Goal: Find specific page/section: Find specific page/section

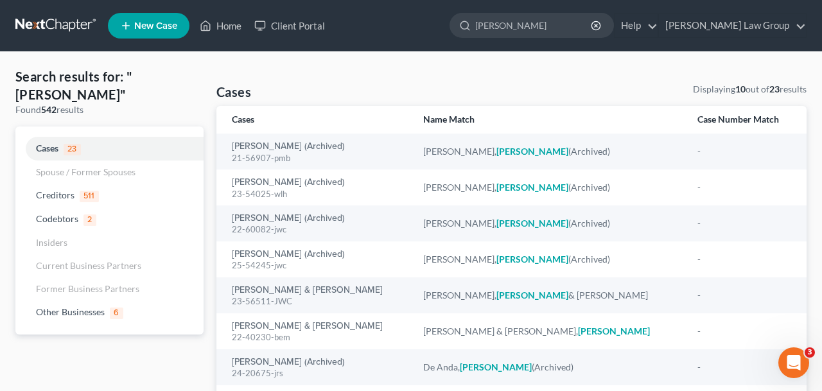
click at [212, 40] on ul "New Case Home Client Portal [PERSON_NAME] - No Result - Codebtors [PERSON_NAME]…" at bounding box center [457, 25] width 699 height 33
click at [221, 28] on link "Home" at bounding box center [220, 25] width 55 height 23
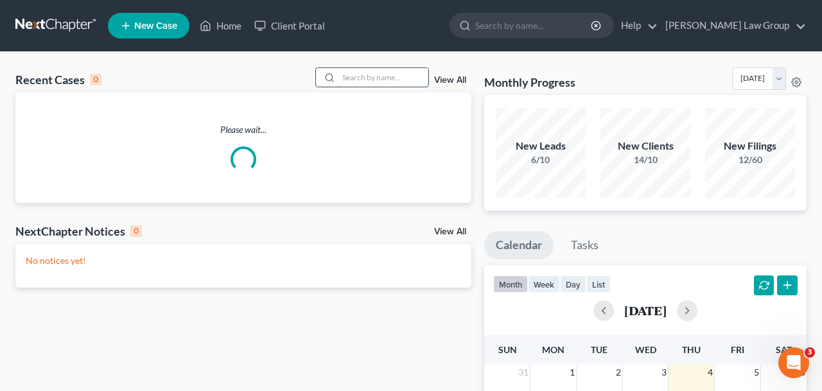
click at [380, 74] on input "search" at bounding box center [384, 77] width 90 height 19
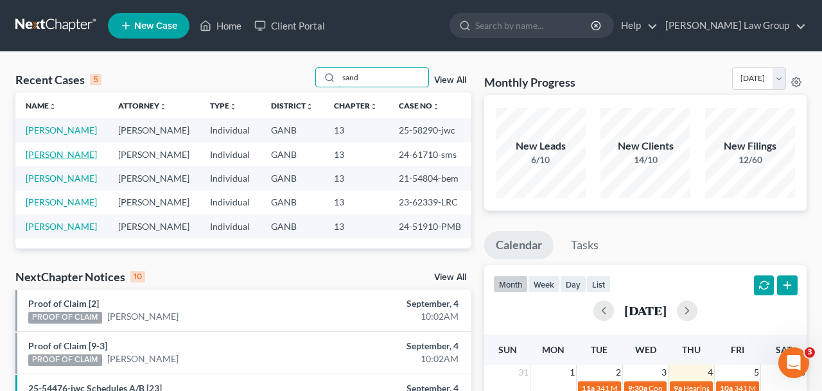
type input "sand"
click at [87, 160] on link "[PERSON_NAME]" at bounding box center [61, 154] width 71 height 11
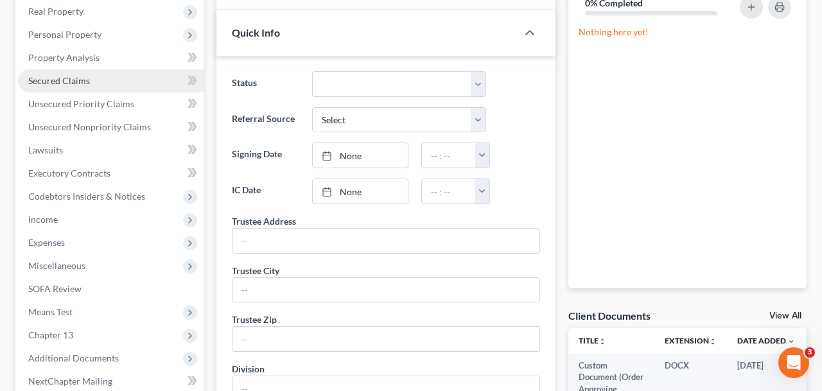
scroll to position [249, 0]
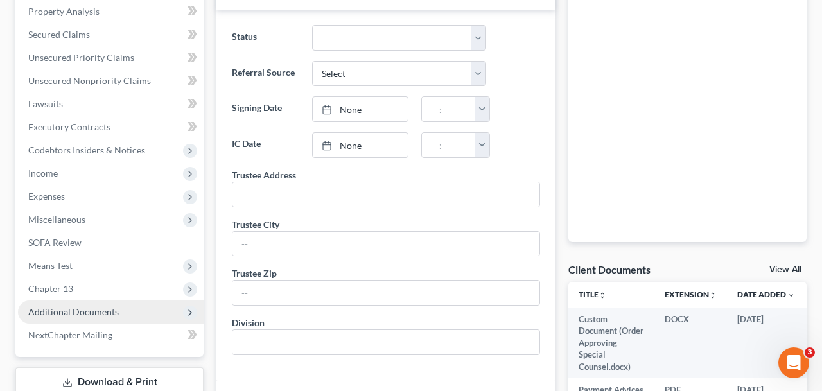
click at [114, 309] on span "Additional Documents" at bounding box center [73, 311] width 91 height 11
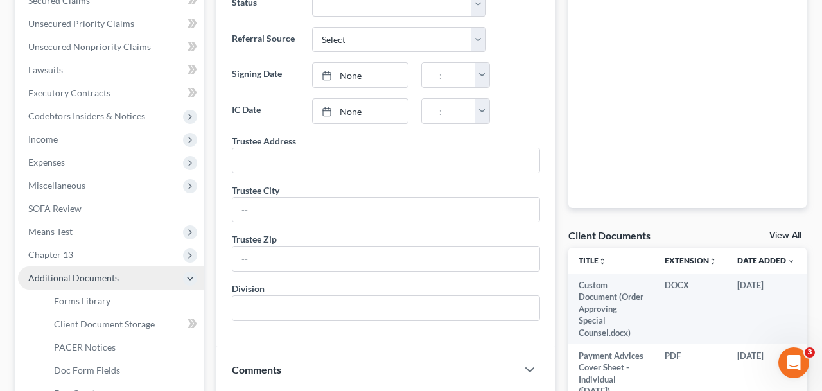
scroll to position [299, 0]
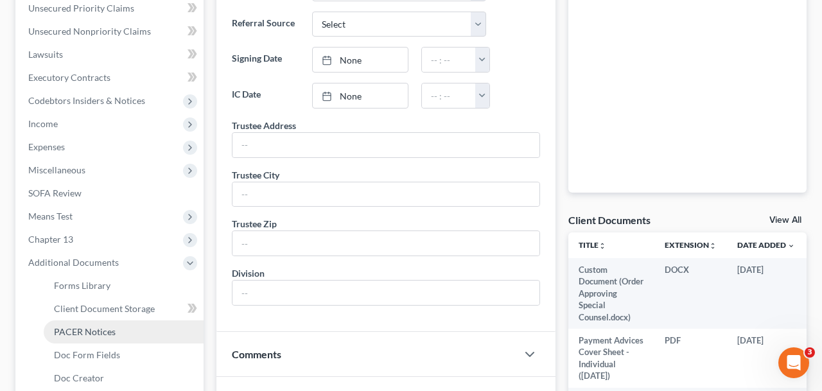
click at [121, 337] on link "PACER Notices" at bounding box center [124, 332] width 160 height 23
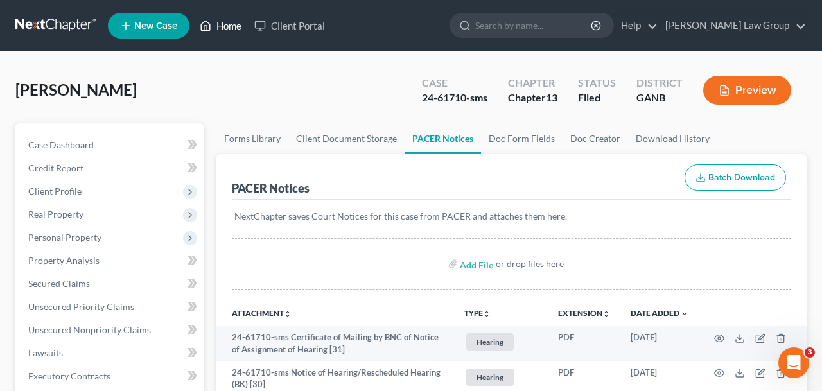
click at [225, 15] on link "Home" at bounding box center [220, 25] width 55 height 23
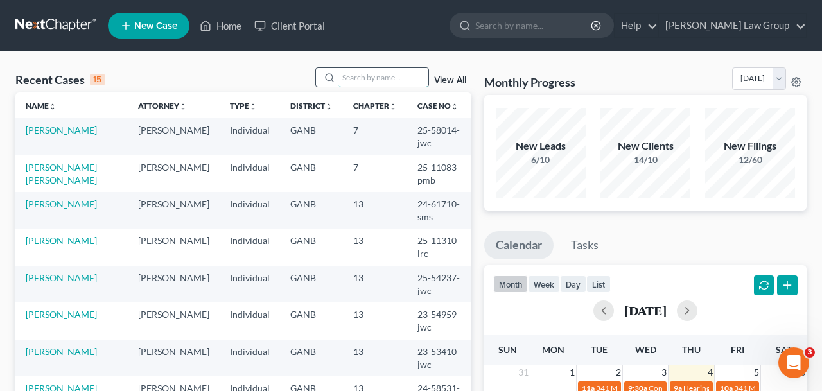
click at [414, 87] on input "search" at bounding box center [384, 77] width 90 height 19
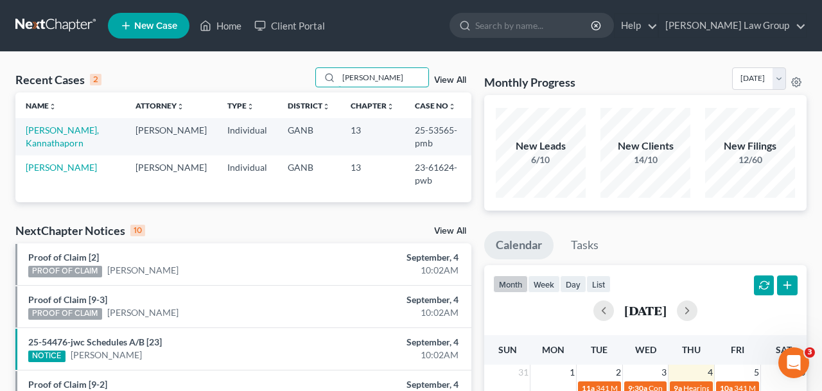
type input "[PERSON_NAME]"
click at [76, 137] on td "[PERSON_NAME], Kannathaporn" at bounding box center [70, 136] width 110 height 37
click at [82, 136] on link "[PERSON_NAME], Kannathaporn" at bounding box center [62, 137] width 73 height 24
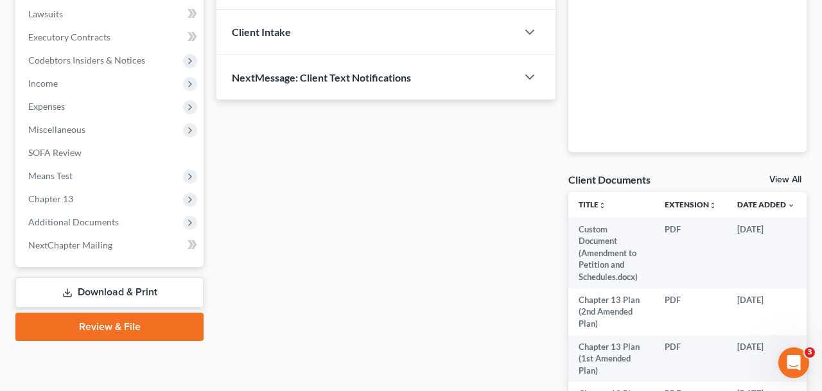
scroll to position [341, 0]
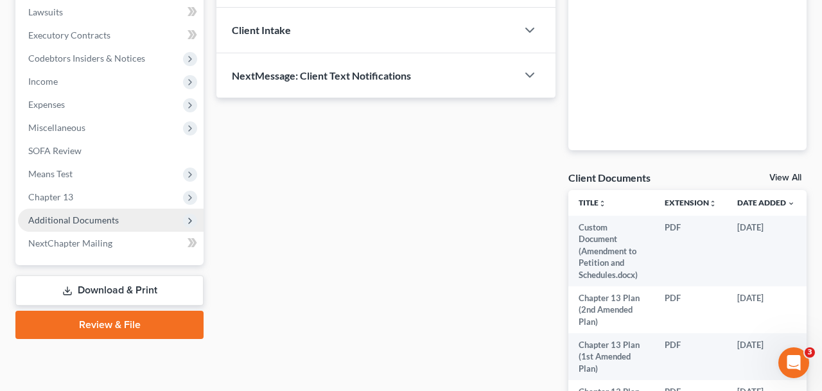
click at [101, 224] on span "Additional Documents" at bounding box center [73, 220] width 91 height 11
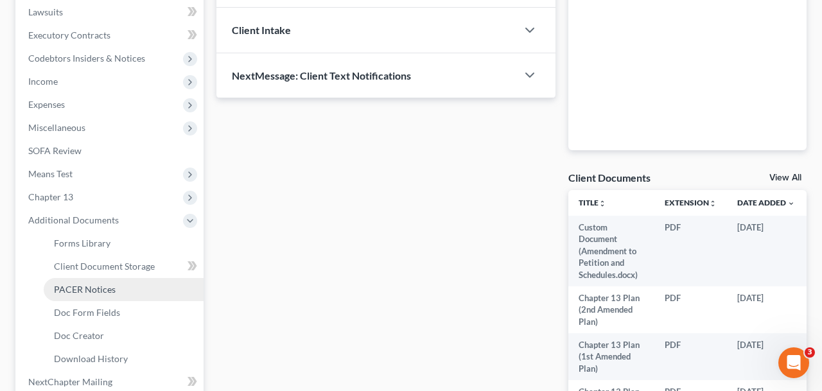
click at [108, 284] on span "PACER Notices" at bounding box center [85, 289] width 62 height 11
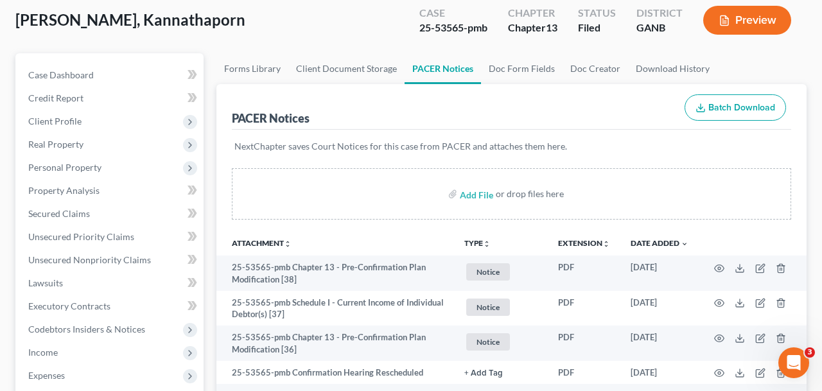
scroll to position [69, 0]
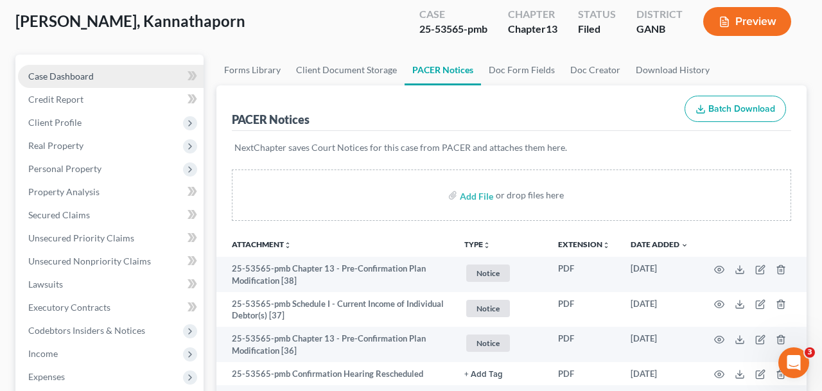
click at [105, 81] on link "Case Dashboard" at bounding box center [111, 76] width 186 height 23
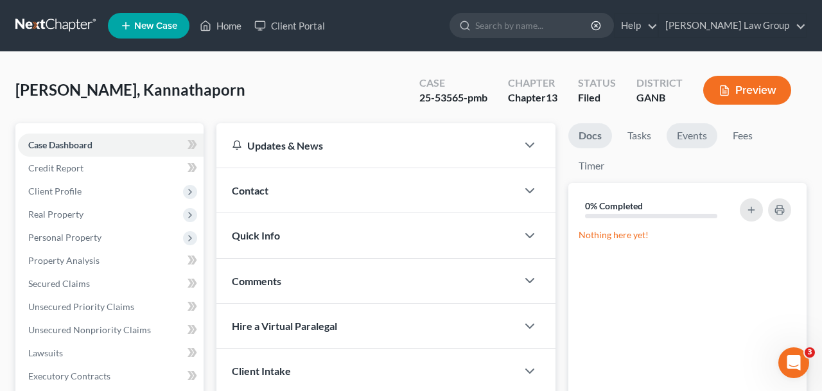
click at [683, 141] on link "Events" at bounding box center [692, 135] width 51 height 25
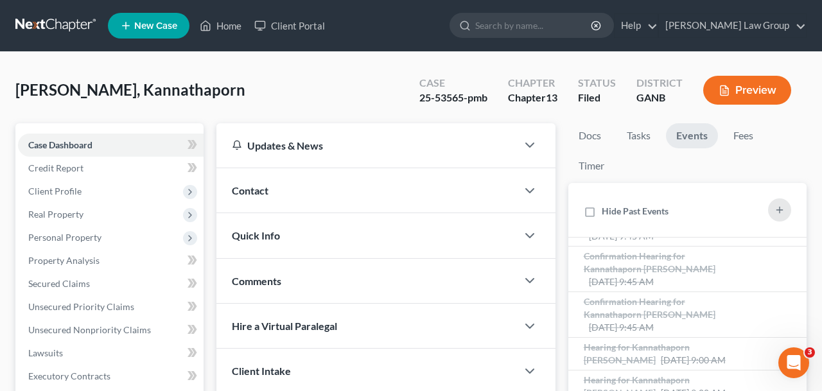
scroll to position [276, 0]
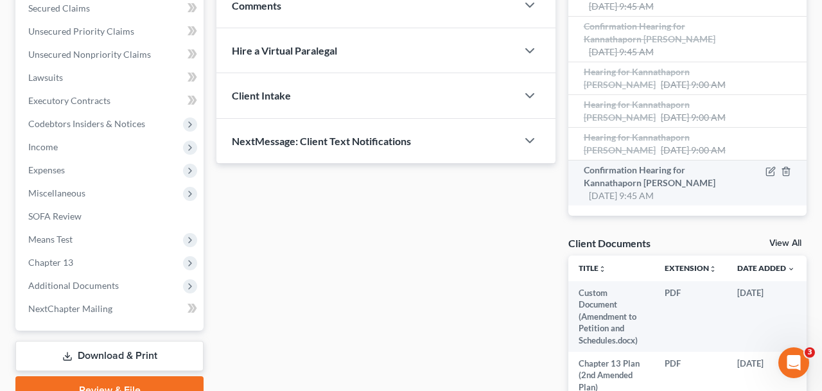
click at [606, 197] on span "[DATE] 9:45 AM" at bounding box center [621, 195] width 65 height 11
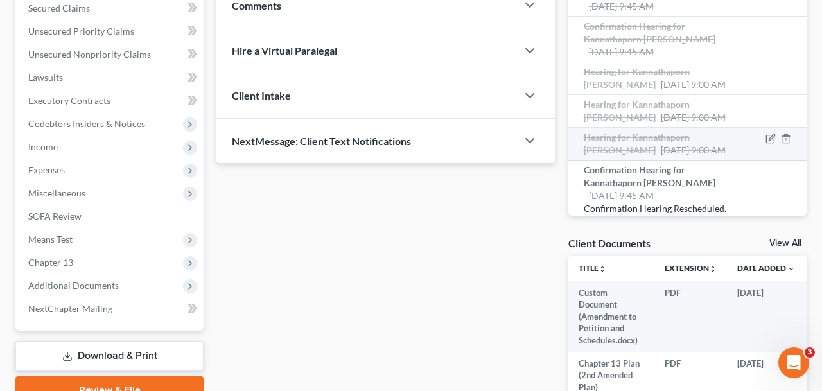
click at [661, 153] on span "[DATE] 9:00 AM" at bounding box center [693, 150] width 65 height 11
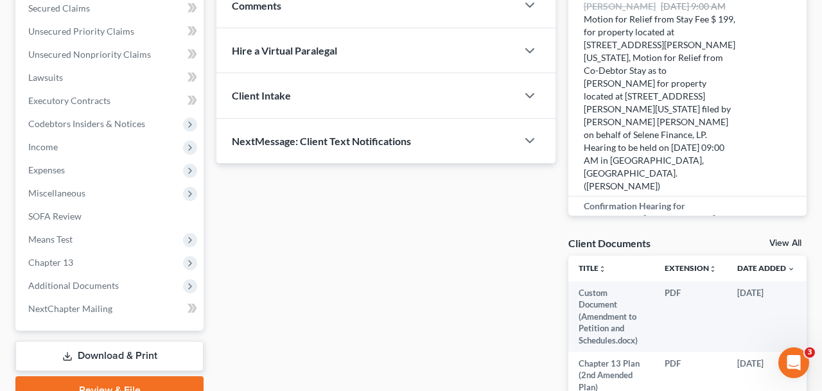
scroll to position [0, 0]
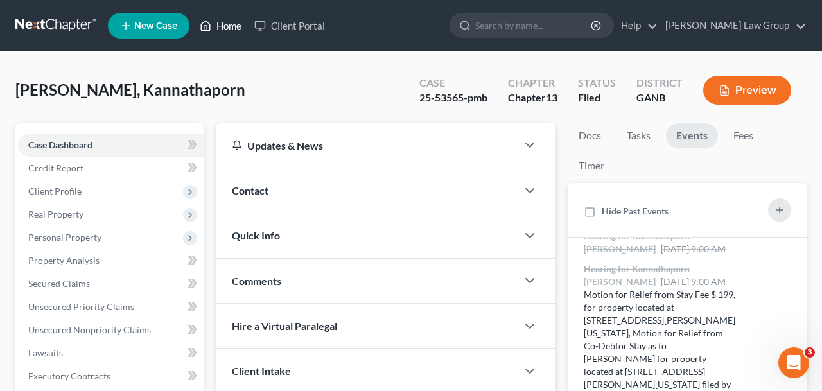
click at [229, 21] on link "Home" at bounding box center [220, 25] width 55 height 23
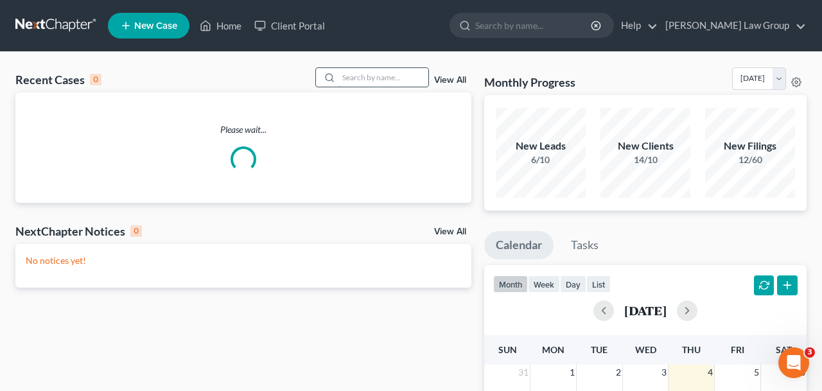
click at [355, 81] on input "search" at bounding box center [384, 77] width 90 height 19
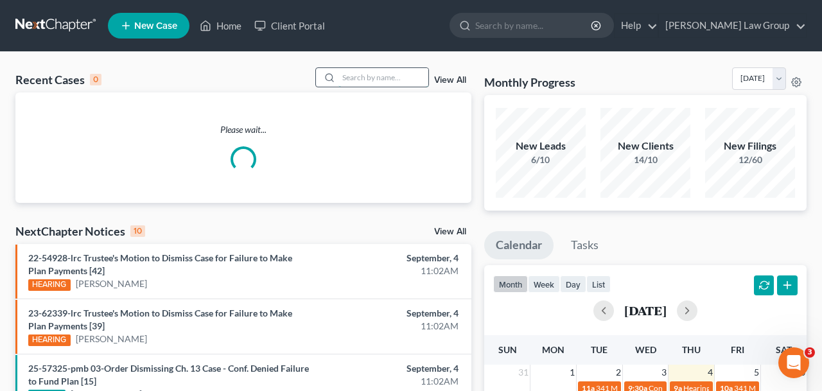
click at [355, 81] on input "search" at bounding box center [384, 77] width 90 height 19
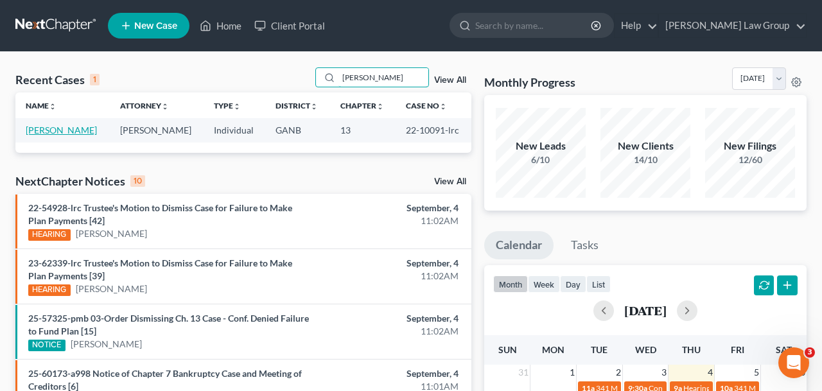
type input "[PERSON_NAME]"
click at [78, 127] on link "[PERSON_NAME]" at bounding box center [61, 130] width 71 height 11
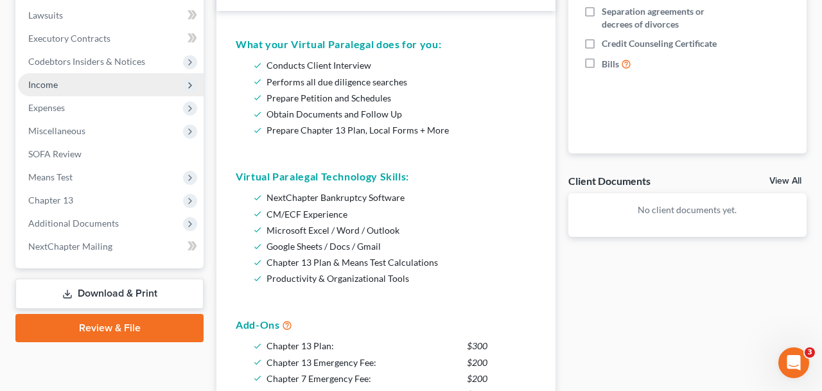
scroll to position [339, 0]
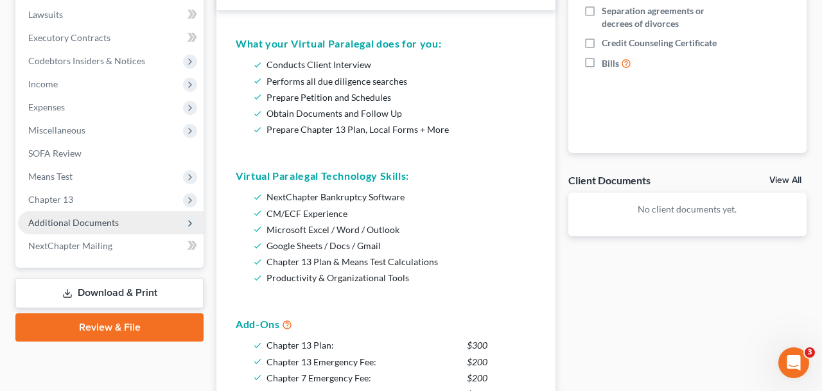
click at [79, 221] on span "Additional Documents" at bounding box center [73, 222] width 91 height 11
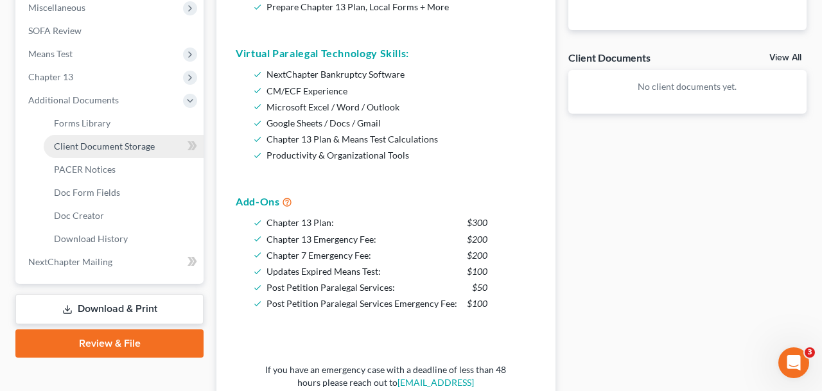
scroll to position [462, 0]
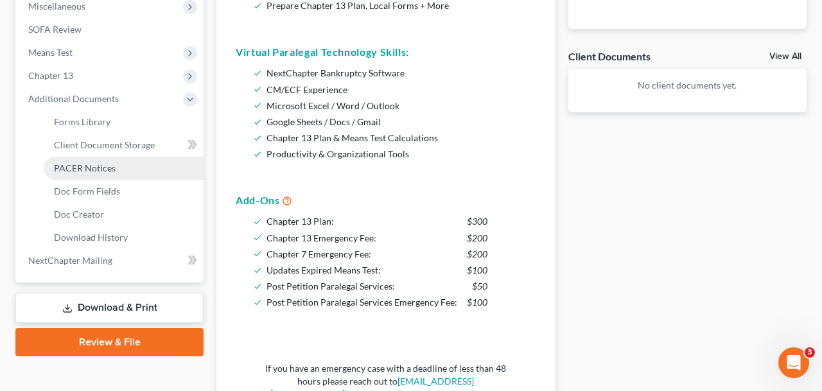
click at [89, 166] on span "PACER Notices" at bounding box center [85, 168] width 62 height 11
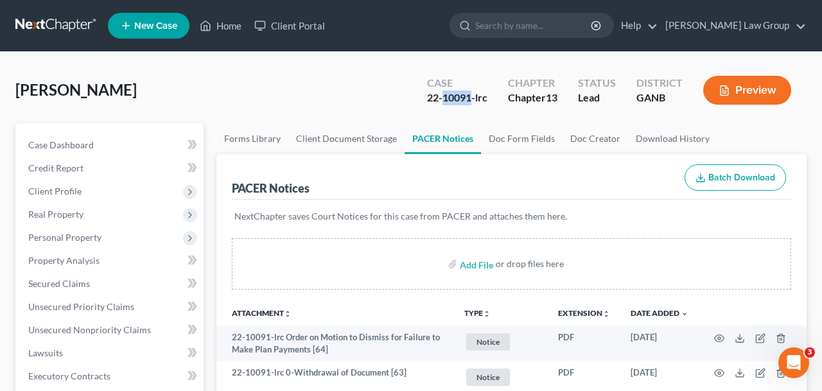
drag, startPoint x: 471, startPoint y: 100, endPoint x: 445, endPoint y: 98, distance: 26.4
click at [445, 98] on div "22-10091-lrc" at bounding box center [457, 98] width 60 height 15
copy div "10091"
click at [219, 31] on link "Home" at bounding box center [220, 25] width 55 height 23
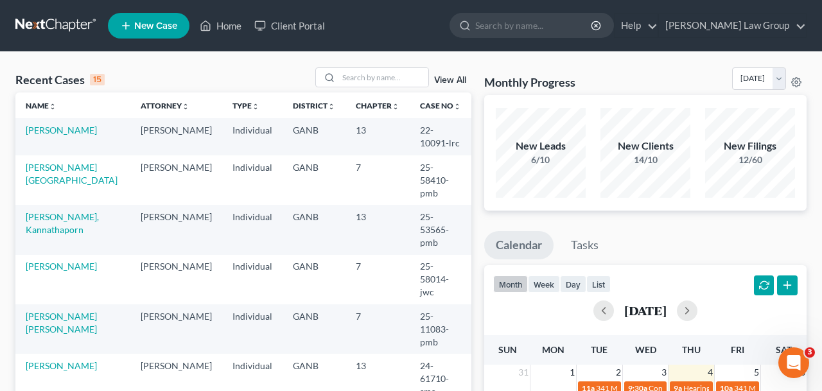
click at [358, 81] on input "search" at bounding box center [384, 77] width 90 height 19
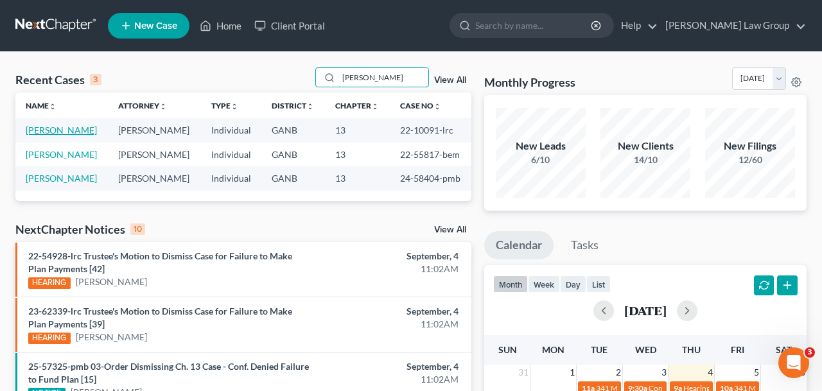
type input "[PERSON_NAME]"
click at [69, 136] on link "[PERSON_NAME]" at bounding box center [61, 130] width 71 height 11
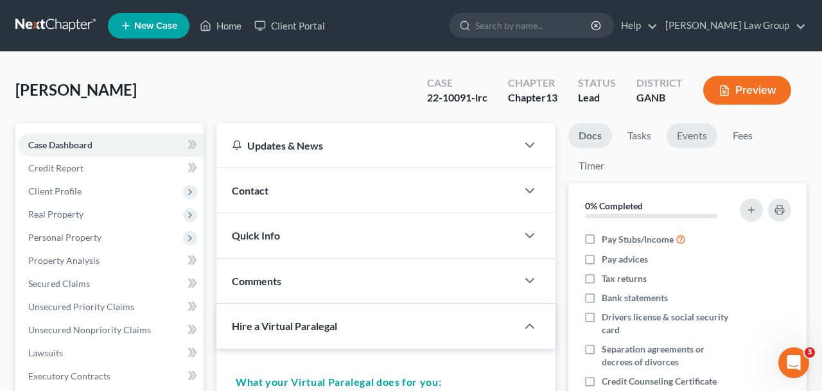
click at [687, 137] on link "Events" at bounding box center [692, 135] width 51 height 25
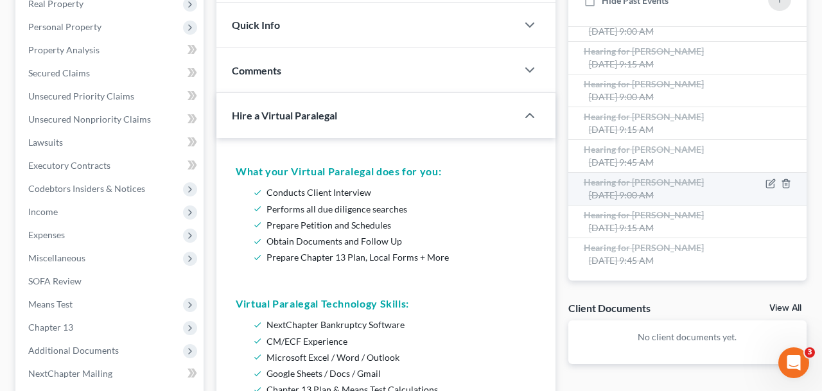
scroll to position [324, 0]
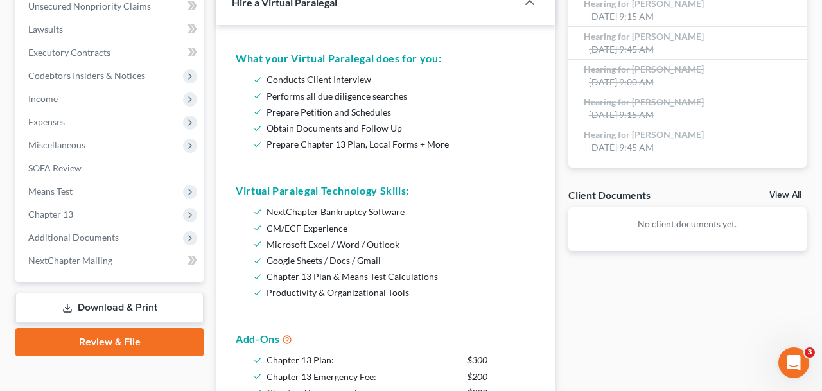
click at [647, 159] on div "Nothing here yet! Hearing for [PERSON_NAME] [DATE] 9:00 AM Notice of Hearing Fi…" at bounding box center [687, 41] width 238 height 254
click at [649, 145] on div "Hearing for [PERSON_NAME] [DATE] 9:45 AM" at bounding box center [660, 141] width 152 height 26
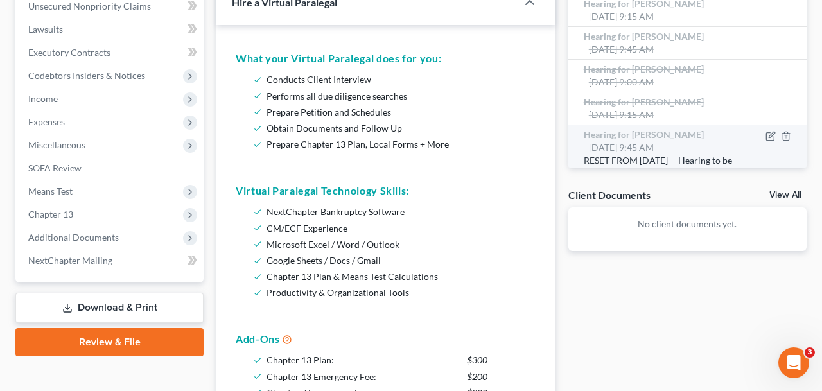
click at [608, 136] on span "Hearing for [PERSON_NAME]" at bounding box center [644, 134] width 120 height 11
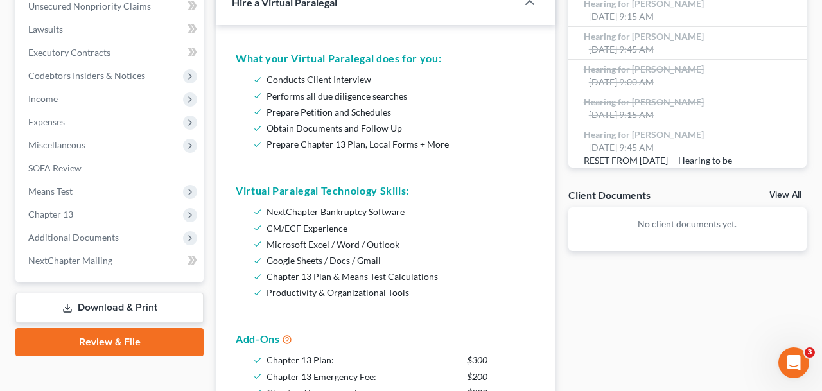
drag, startPoint x: 125, startPoint y: 236, endPoint x: 132, endPoint y: 290, distance: 55.0
click at [125, 236] on span "Additional Documents" at bounding box center [111, 237] width 186 height 23
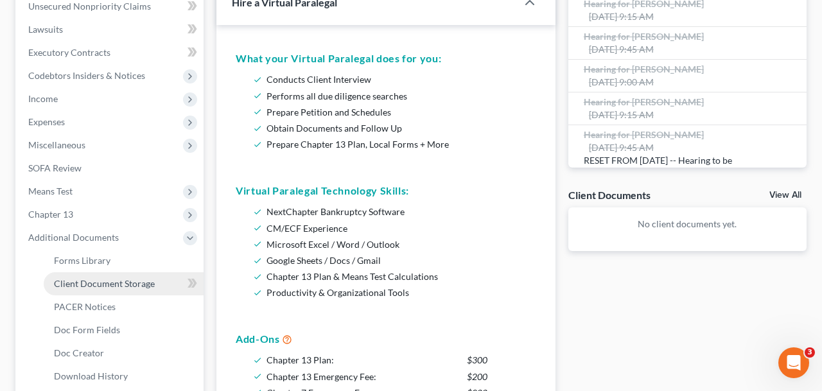
click at [132, 294] on link "Client Document Storage" at bounding box center [124, 283] width 160 height 23
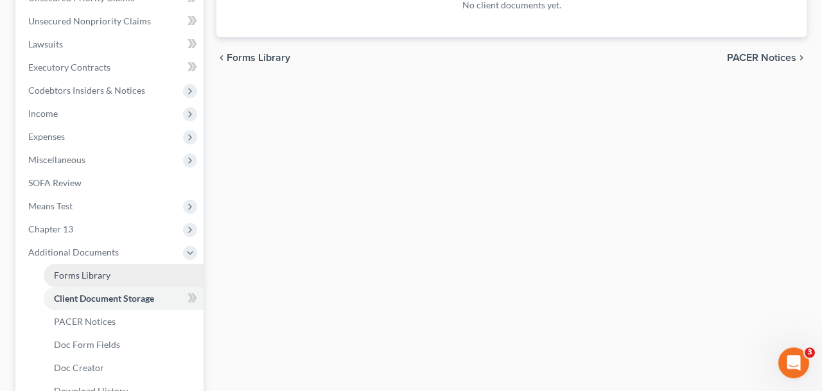
scroll to position [310, 0]
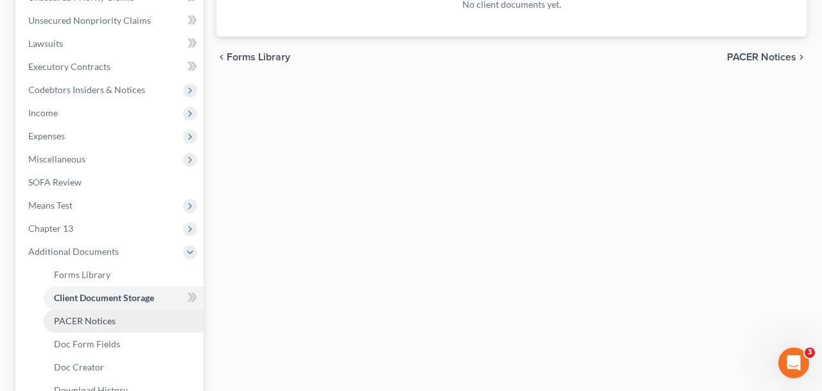
click at [91, 314] on link "PACER Notices" at bounding box center [124, 321] width 160 height 23
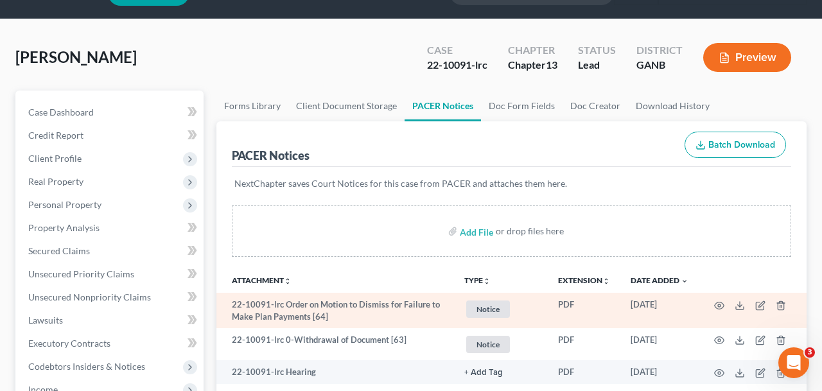
scroll to position [35, 0]
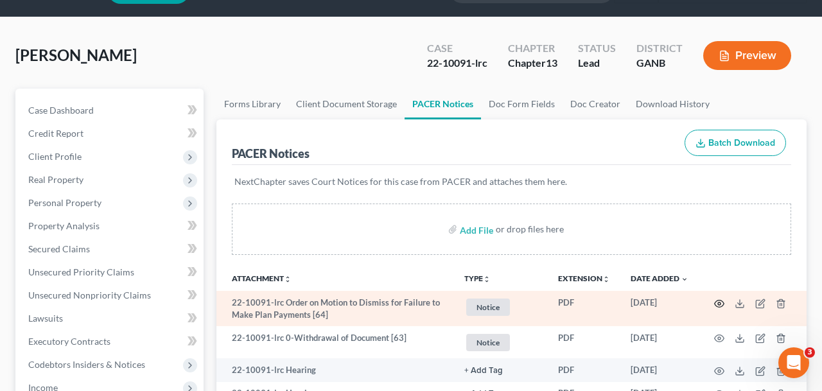
click at [719, 302] on icon "button" at bounding box center [719, 304] width 10 height 10
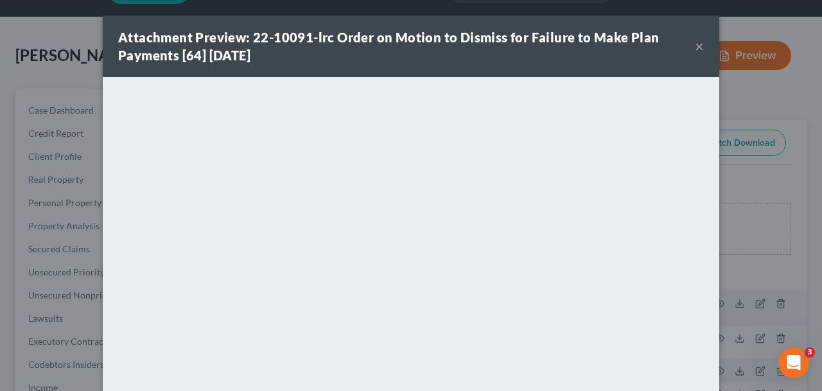
click at [700, 44] on button "×" at bounding box center [699, 46] width 9 height 15
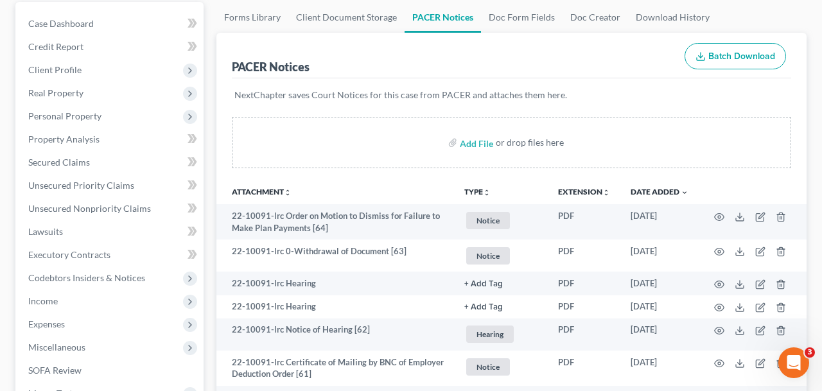
scroll to position [123, 0]
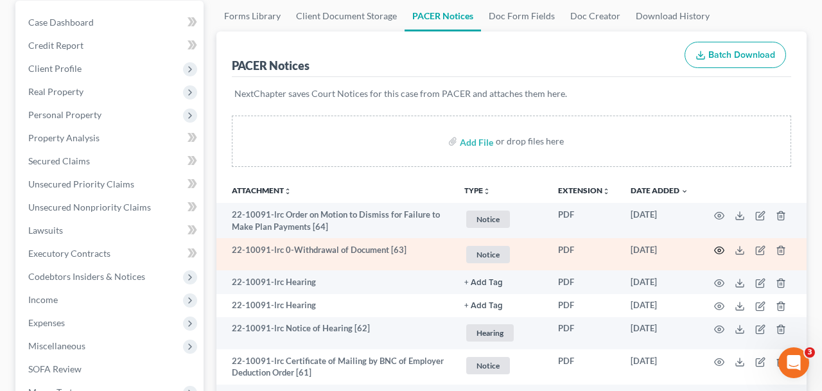
click at [721, 251] on icon "button" at bounding box center [719, 250] width 10 height 10
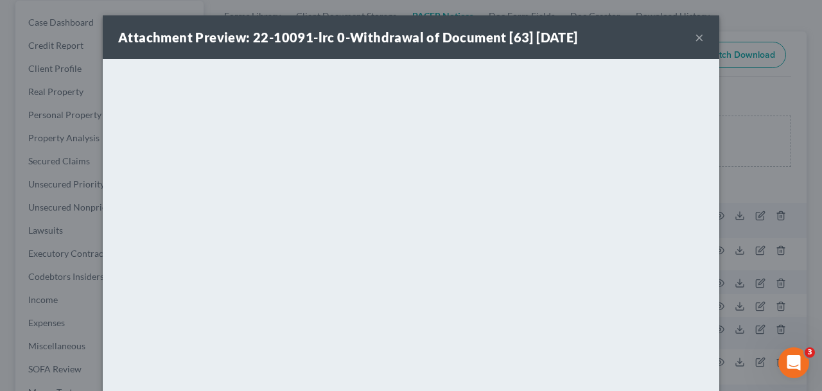
click at [700, 40] on button "×" at bounding box center [699, 37] width 9 height 15
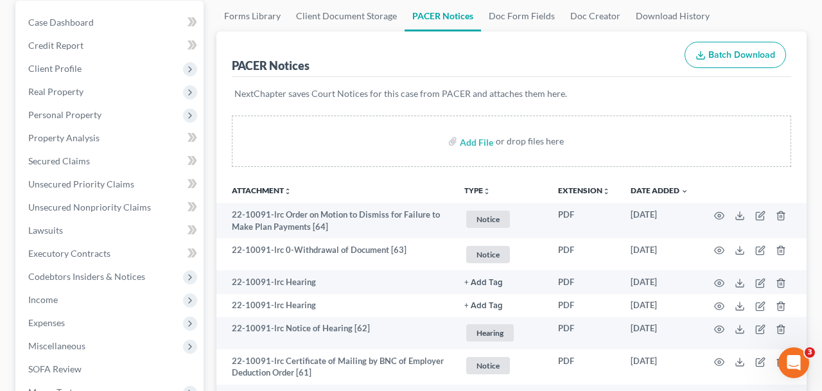
scroll to position [0, 0]
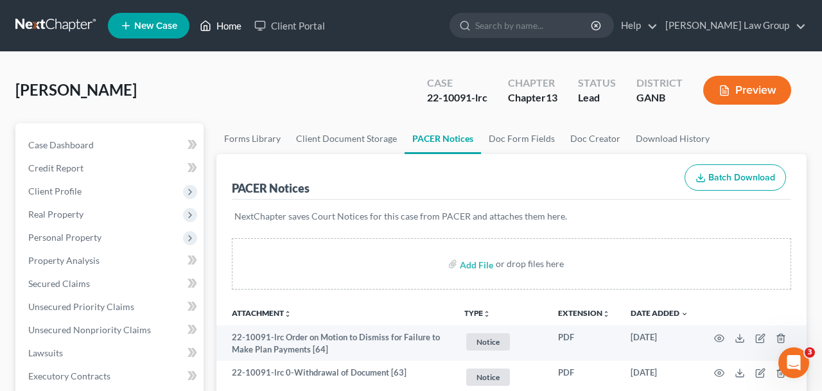
click at [225, 19] on link "Home" at bounding box center [220, 25] width 55 height 23
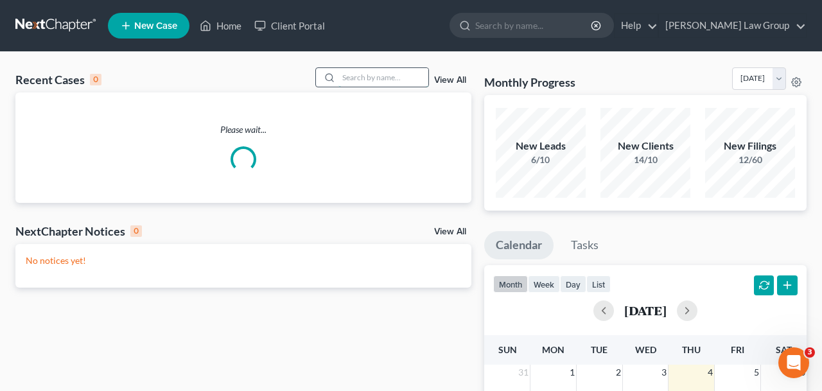
click at [339, 79] on input "search" at bounding box center [384, 77] width 90 height 19
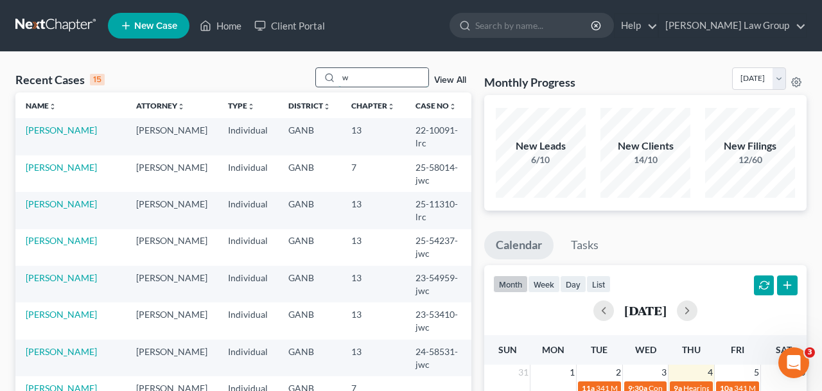
click at [357, 76] on input "w" at bounding box center [384, 77] width 90 height 19
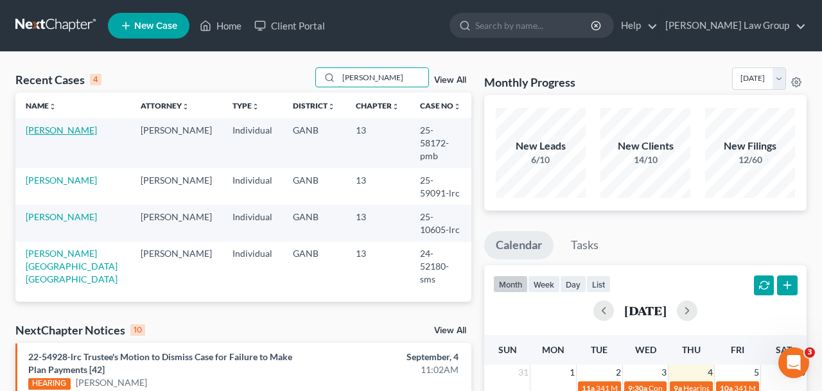
type input "[PERSON_NAME]"
click at [73, 133] on link "[PERSON_NAME]" at bounding box center [61, 130] width 71 height 11
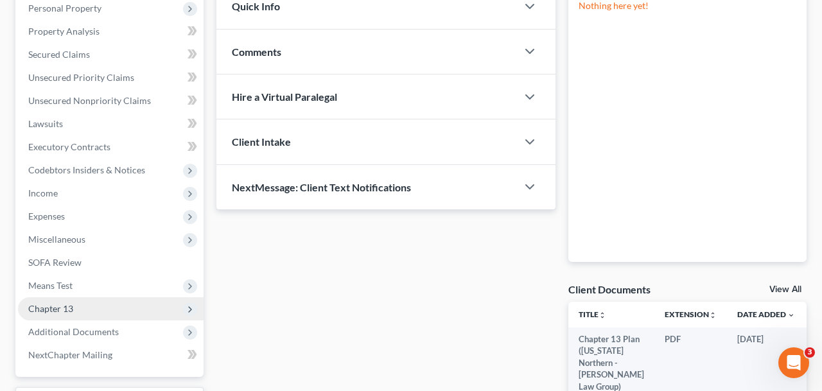
scroll to position [233, 0]
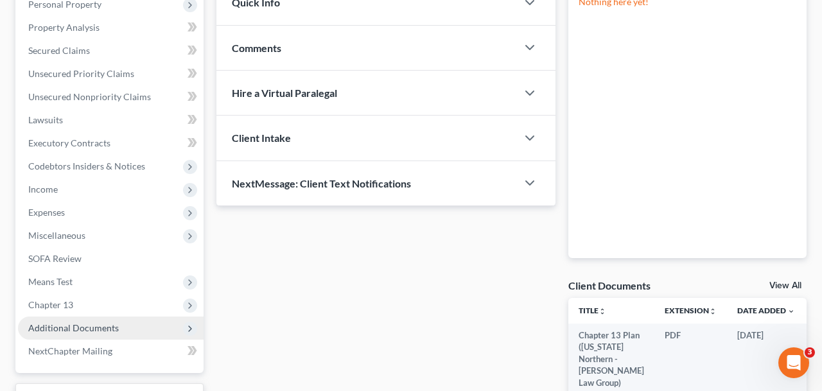
click at [110, 324] on span "Additional Documents" at bounding box center [73, 327] width 91 height 11
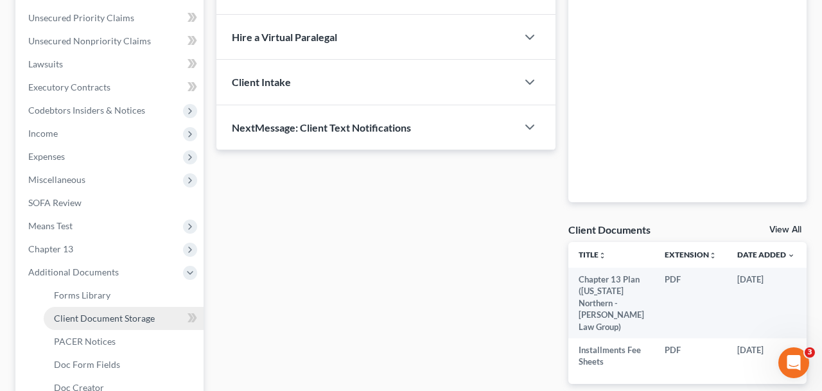
scroll to position [320, 0]
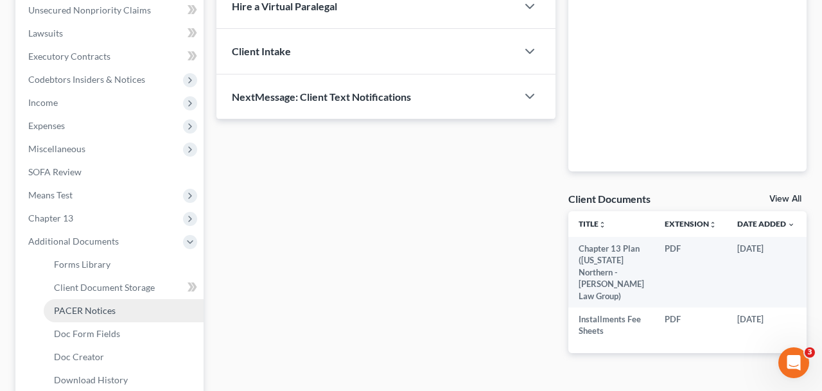
click at [99, 321] on link "PACER Notices" at bounding box center [124, 310] width 160 height 23
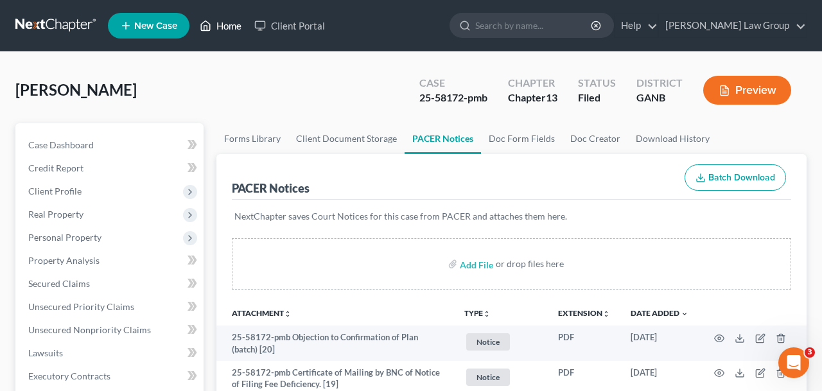
click at [215, 31] on link "Home" at bounding box center [220, 25] width 55 height 23
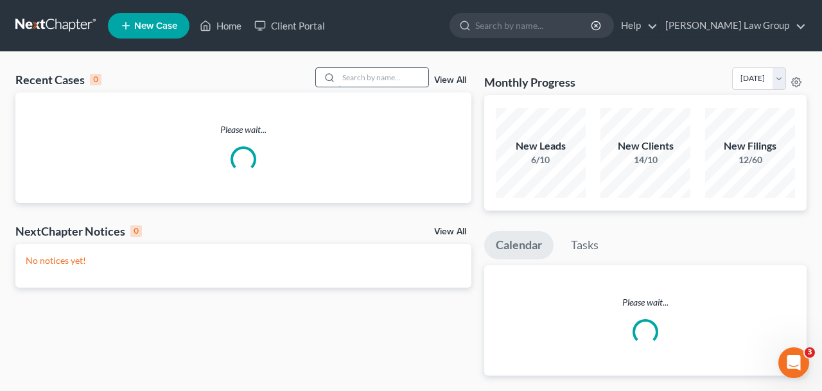
click at [345, 76] on input "search" at bounding box center [384, 77] width 90 height 19
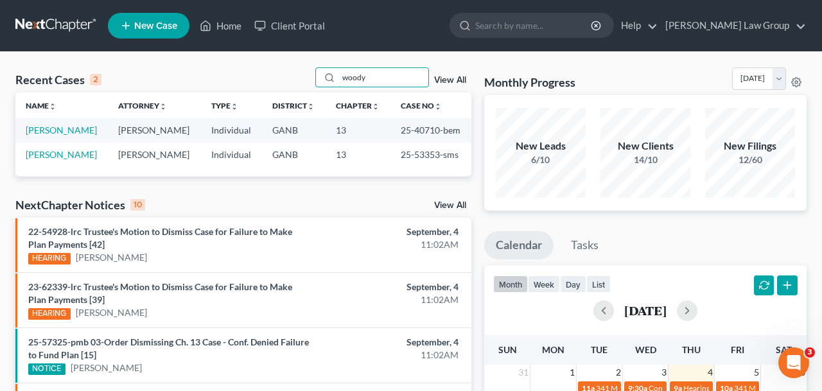
type input "woody"
click at [66, 137] on td "[PERSON_NAME]" at bounding box center [61, 130] width 92 height 24
click at [69, 128] on link "[PERSON_NAME]" at bounding box center [61, 130] width 71 height 11
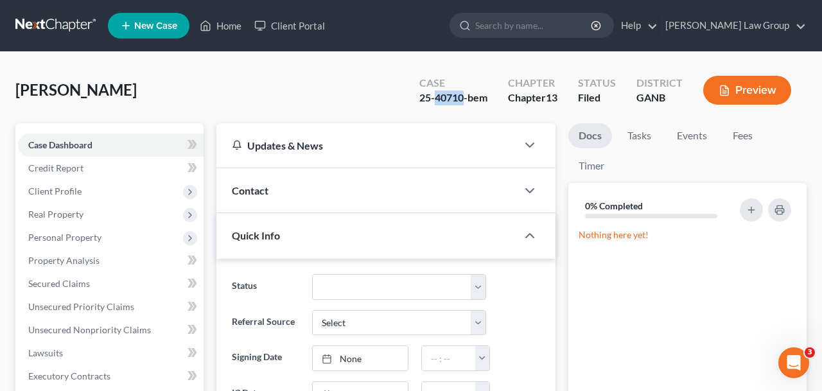
drag, startPoint x: 434, startPoint y: 96, endPoint x: 464, endPoint y: 98, distance: 29.6
click at [464, 98] on div "25-40710-bem" at bounding box center [453, 98] width 68 height 15
copy div "40710"
click at [225, 30] on link "Home" at bounding box center [220, 25] width 55 height 23
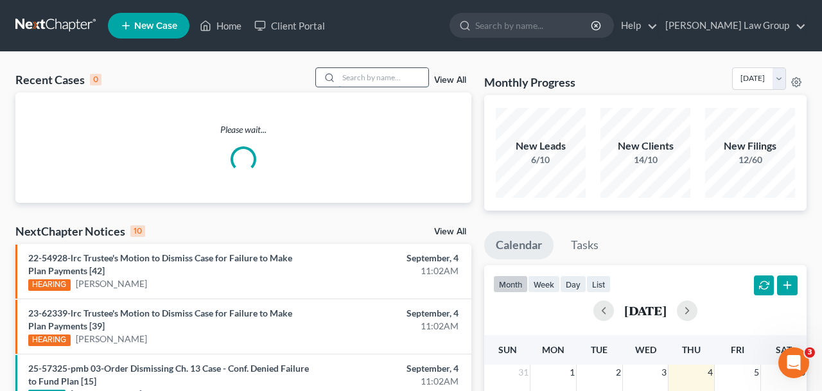
click at [357, 86] on input "search" at bounding box center [384, 77] width 90 height 19
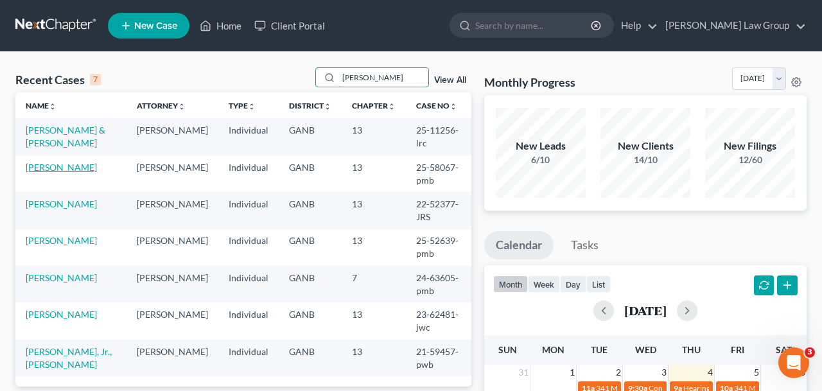
type input "[PERSON_NAME]"
click at [75, 162] on link "[PERSON_NAME]" at bounding box center [61, 167] width 71 height 11
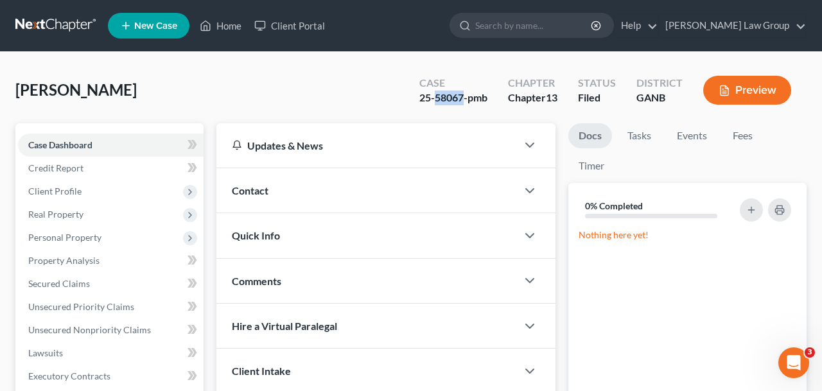
drag, startPoint x: 464, startPoint y: 98, endPoint x: 436, endPoint y: 98, distance: 27.6
click at [436, 98] on div "25-58067-pmb" at bounding box center [453, 98] width 68 height 15
copy div "58067"
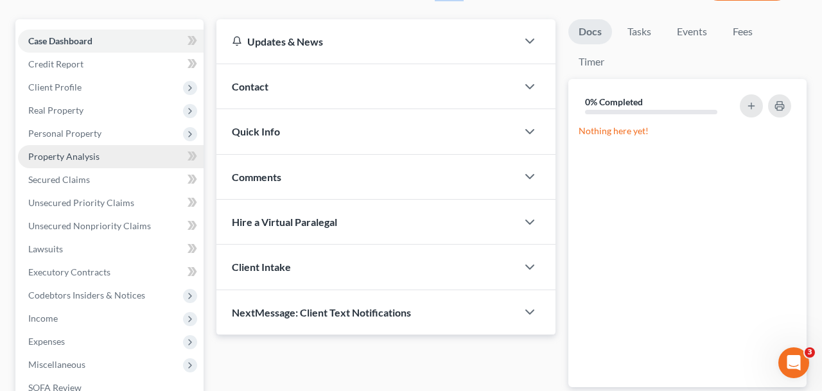
scroll to position [234, 0]
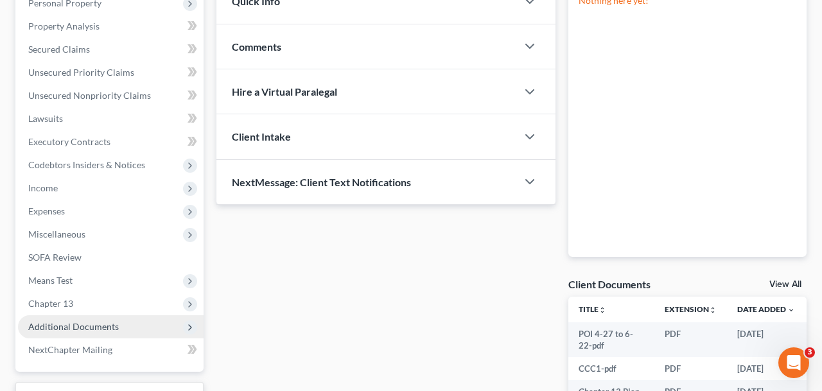
click at [108, 324] on span "Additional Documents" at bounding box center [73, 326] width 91 height 11
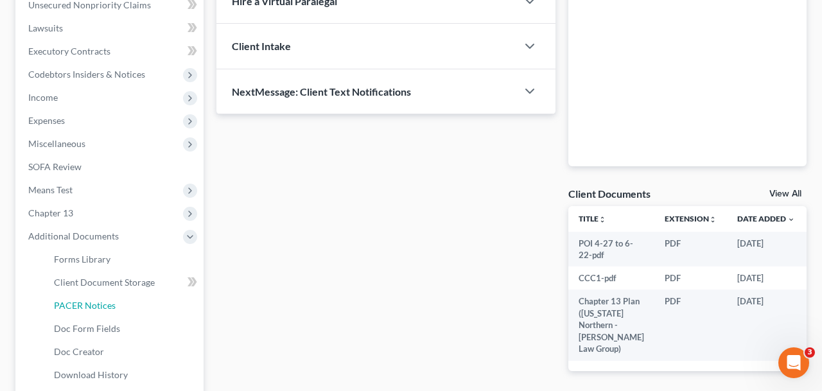
click at [101, 308] on span "PACER Notices" at bounding box center [85, 305] width 62 height 11
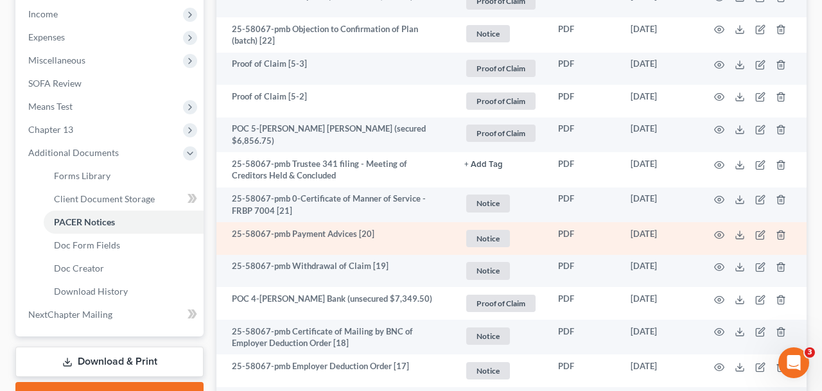
scroll to position [413, 0]
